Goal: Information Seeking & Learning: Find specific fact

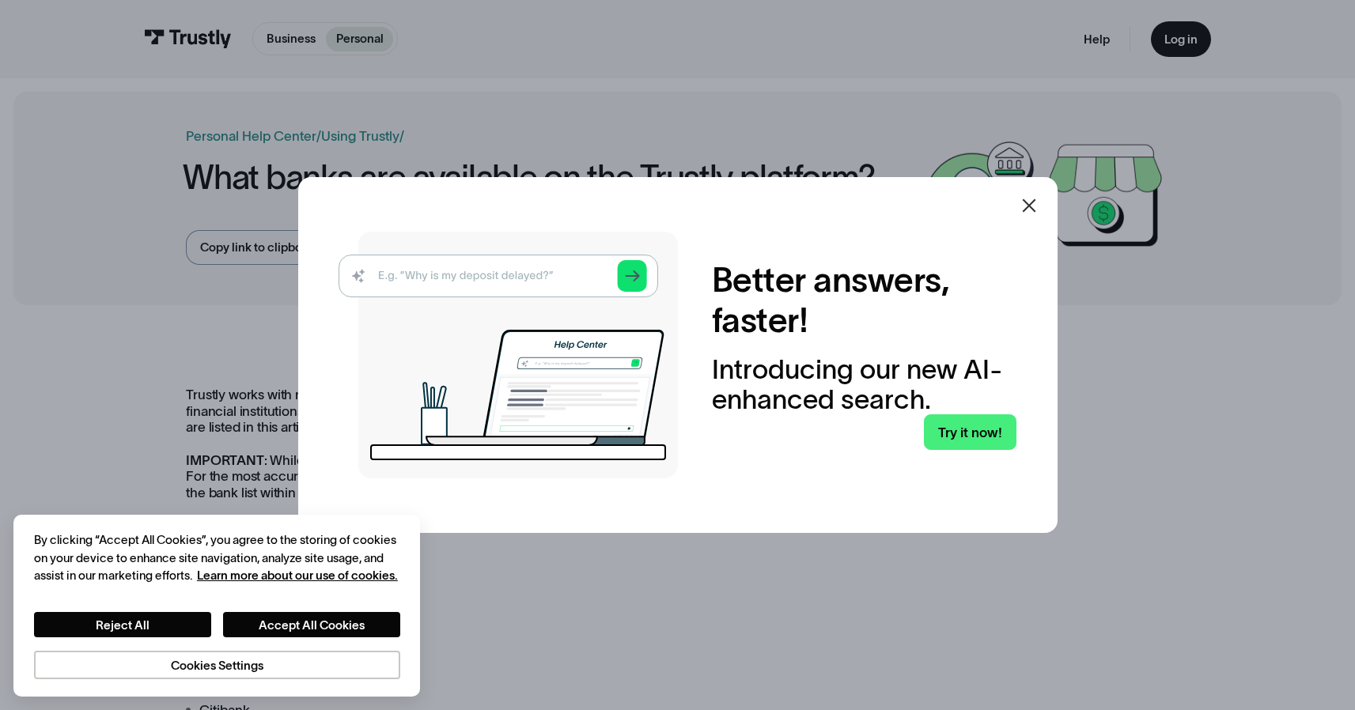
click at [1039, 207] on icon at bounding box center [1029, 205] width 19 height 19
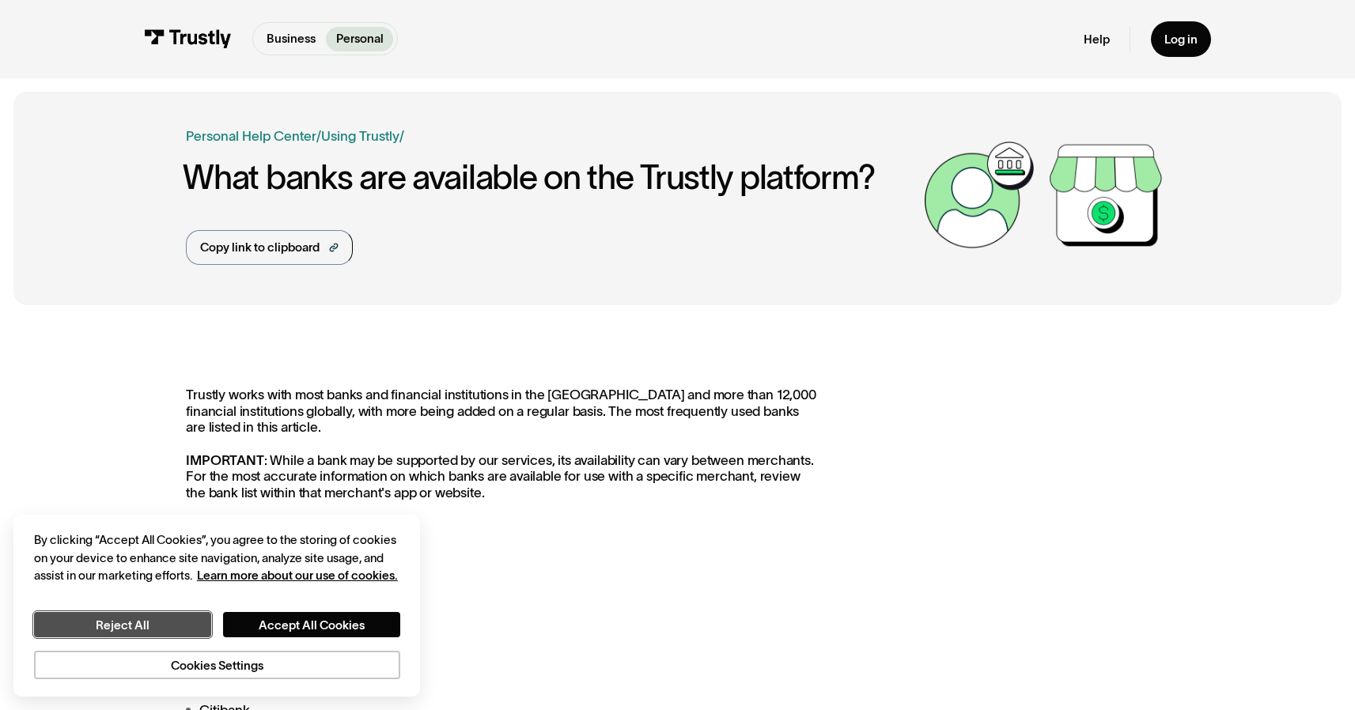
click at [159, 623] on button "Reject All" at bounding box center [122, 624] width 177 height 25
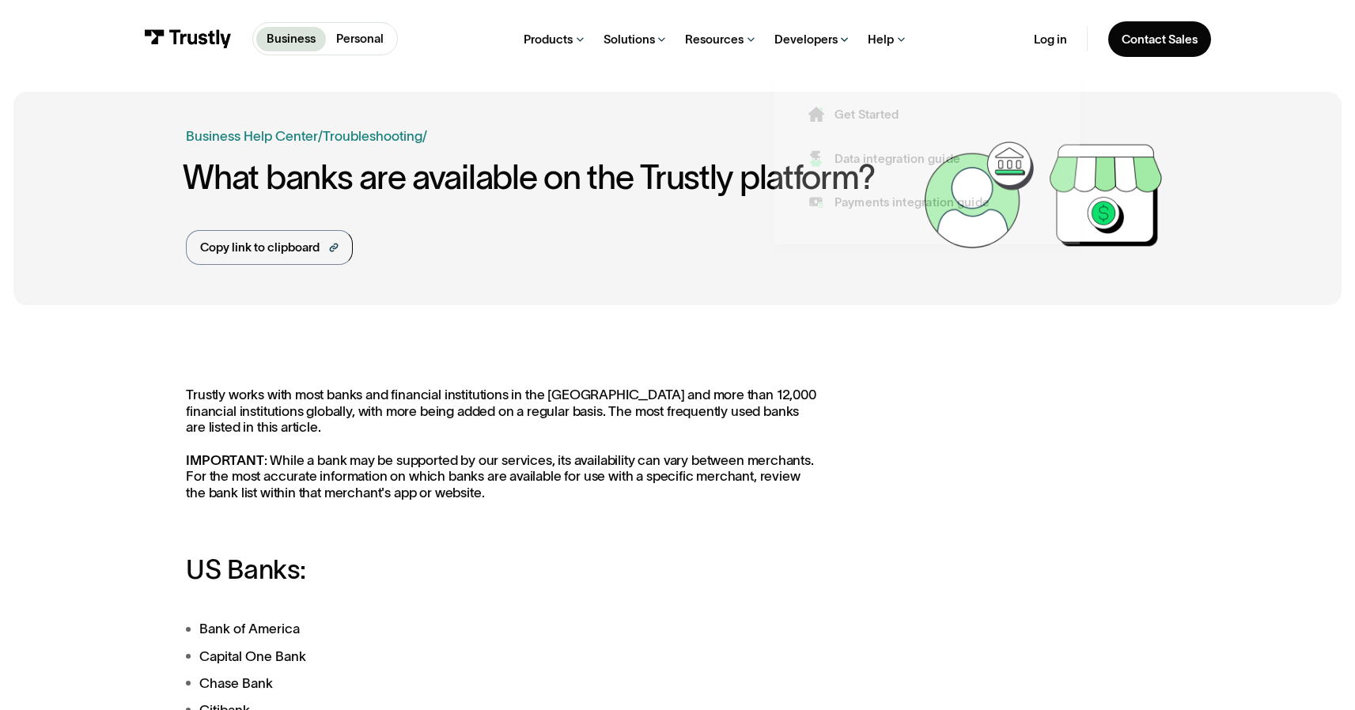
click at [866, 44] on div "Products Open Banking Payments Trustly Pay Trustly Payouts Open Banking Data Tr…" at bounding box center [716, 39] width 636 height 78
click at [875, 39] on div "Help" at bounding box center [881, 40] width 26 height 16
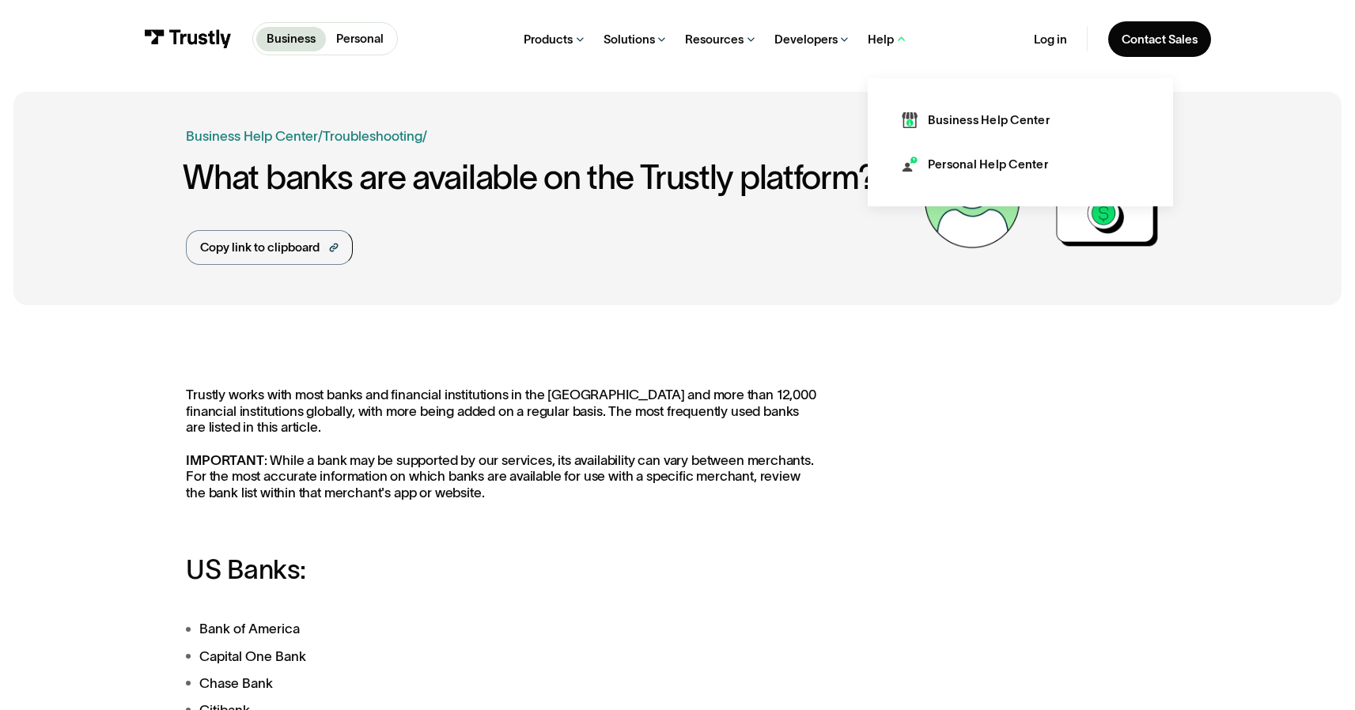
click at [968, 181] on nav "Business Help Center Personal Help Center" at bounding box center [1020, 142] width 305 height 129
click at [956, 168] on div "Personal Help Center" at bounding box center [988, 164] width 120 height 17
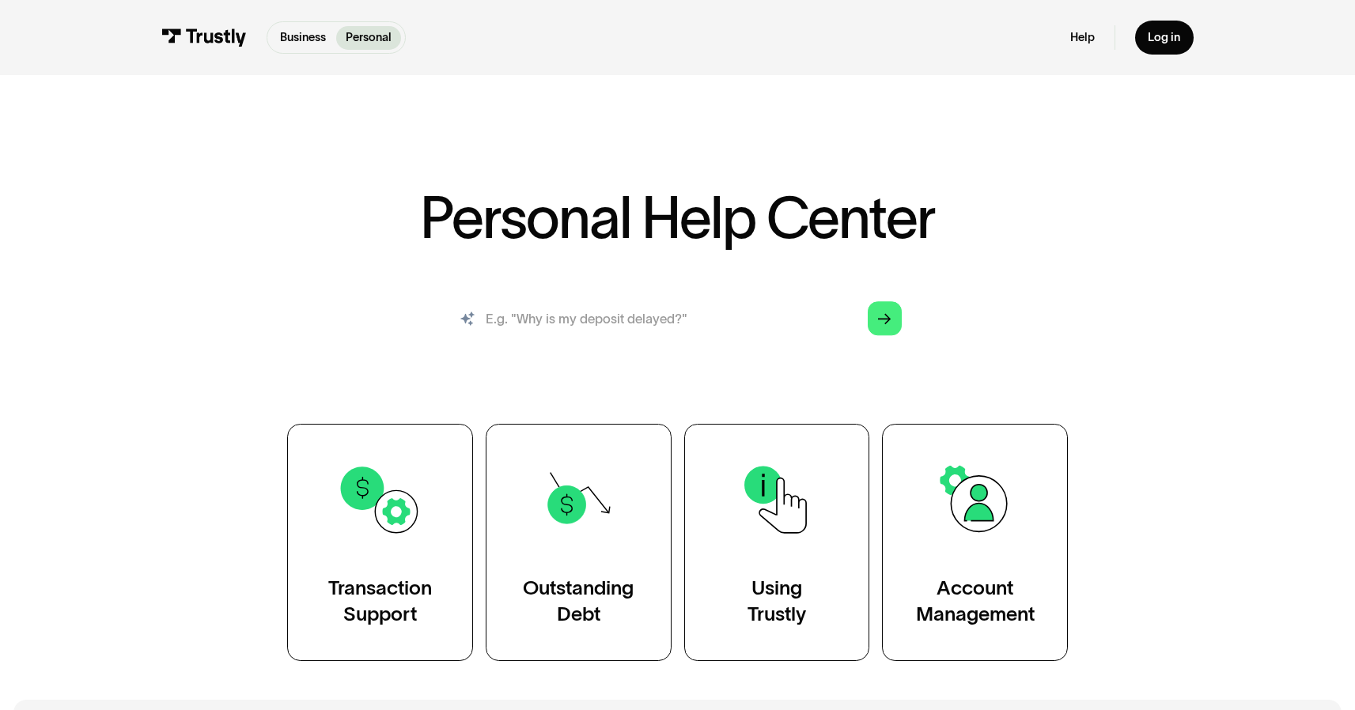
click at [620, 327] on input "search" at bounding box center [677, 319] width 475 height 52
type input "Which banks are supported in the netherlands"
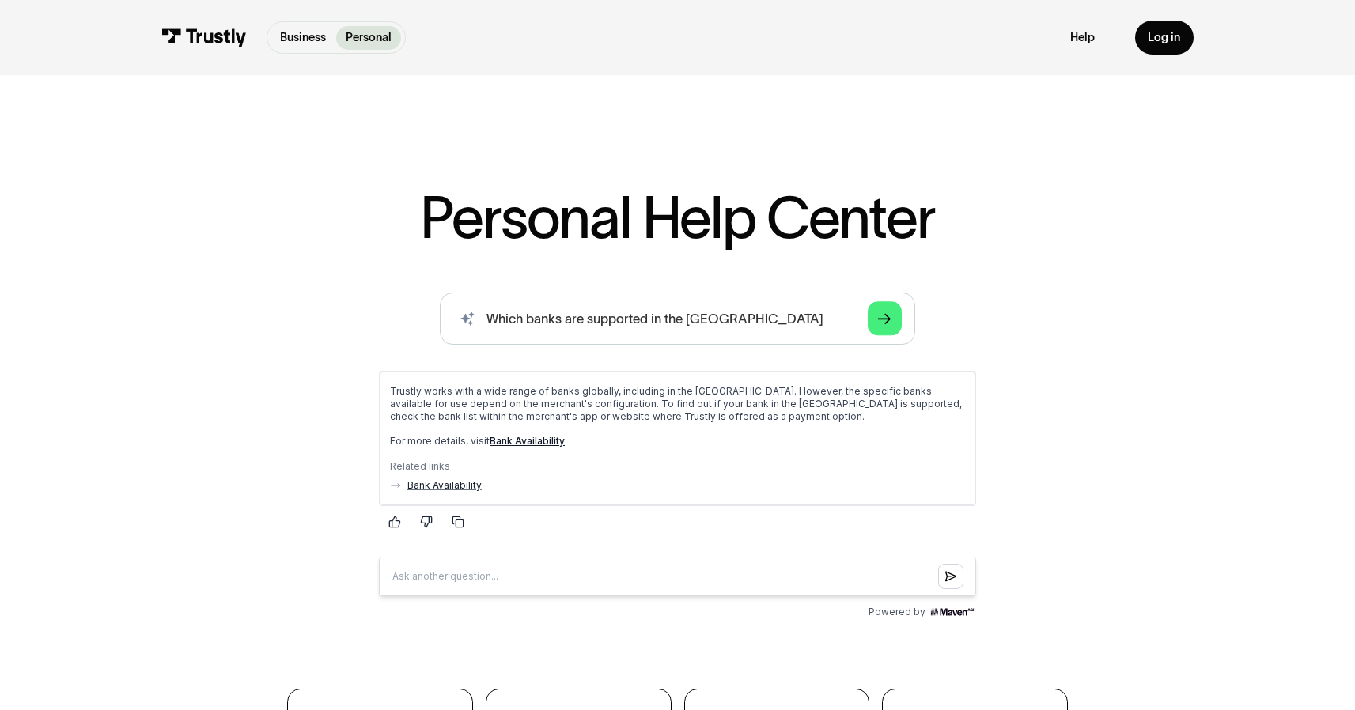
click at [534, 440] on link "Bank Availability" at bounding box center [527, 440] width 75 height 12
